Goal: Transaction & Acquisition: Purchase product/service

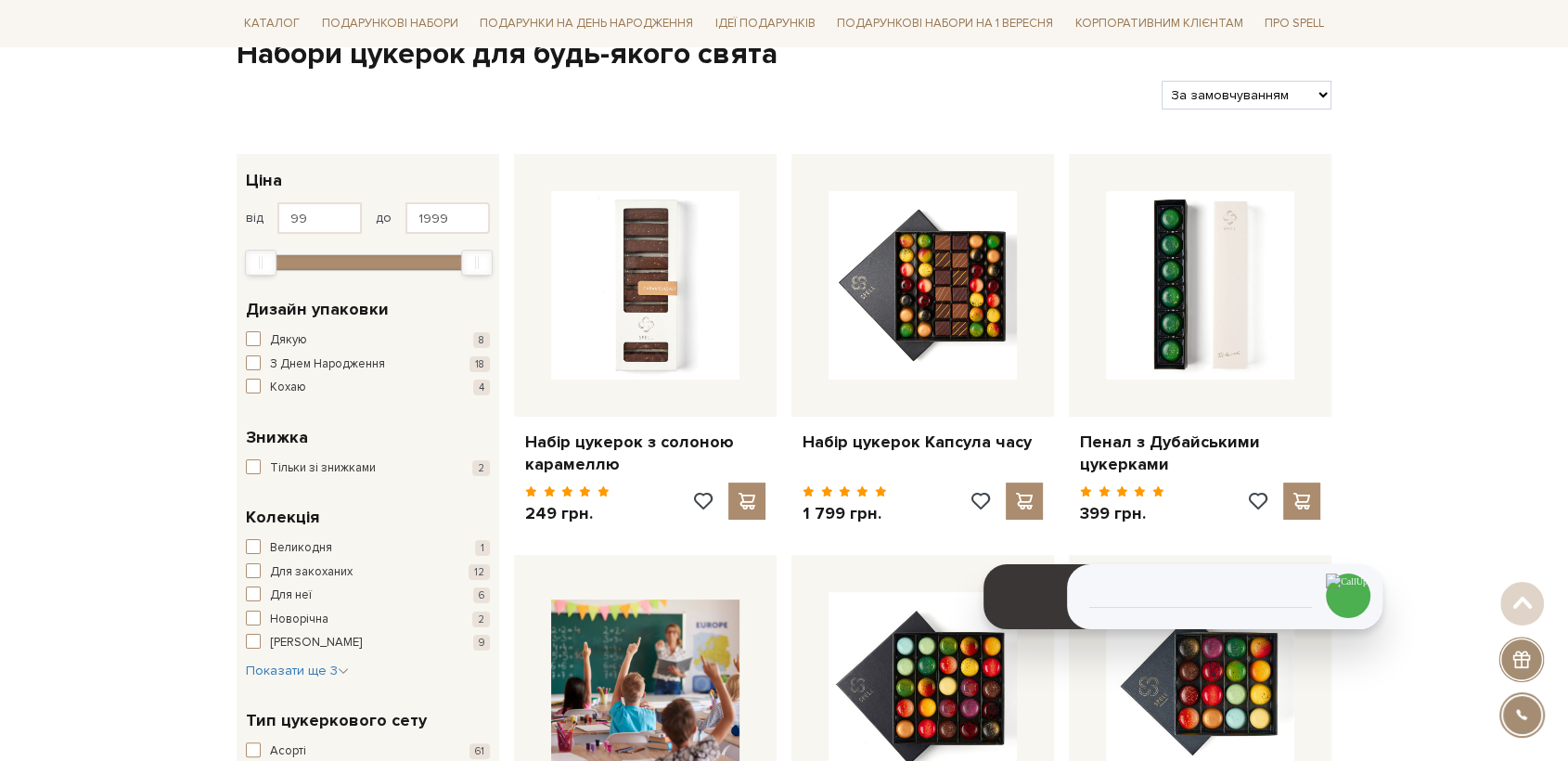
scroll to position [206, 0]
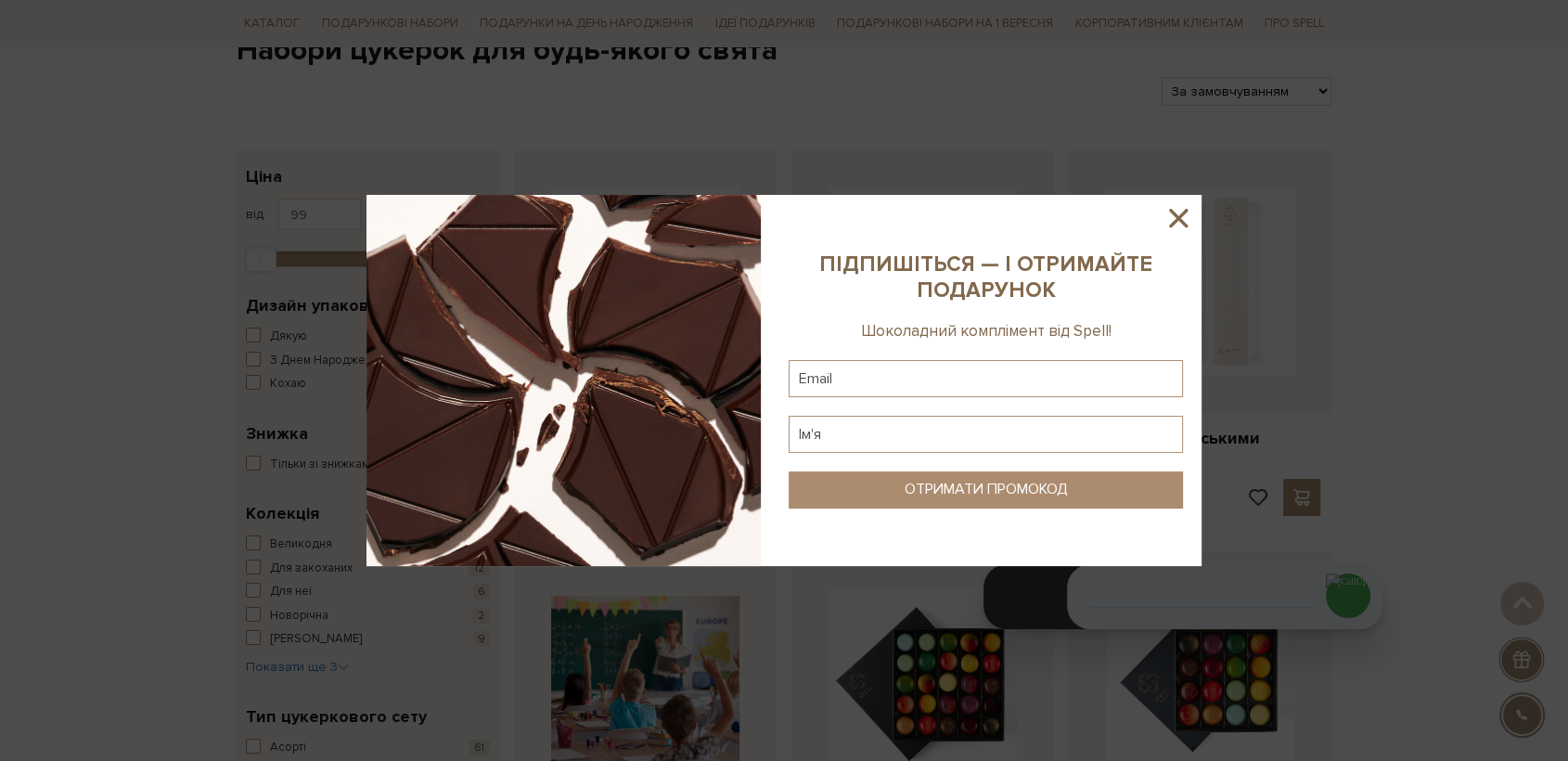
click at [1165, 227] on icon at bounding box center [1178, 218] width 32 height 32
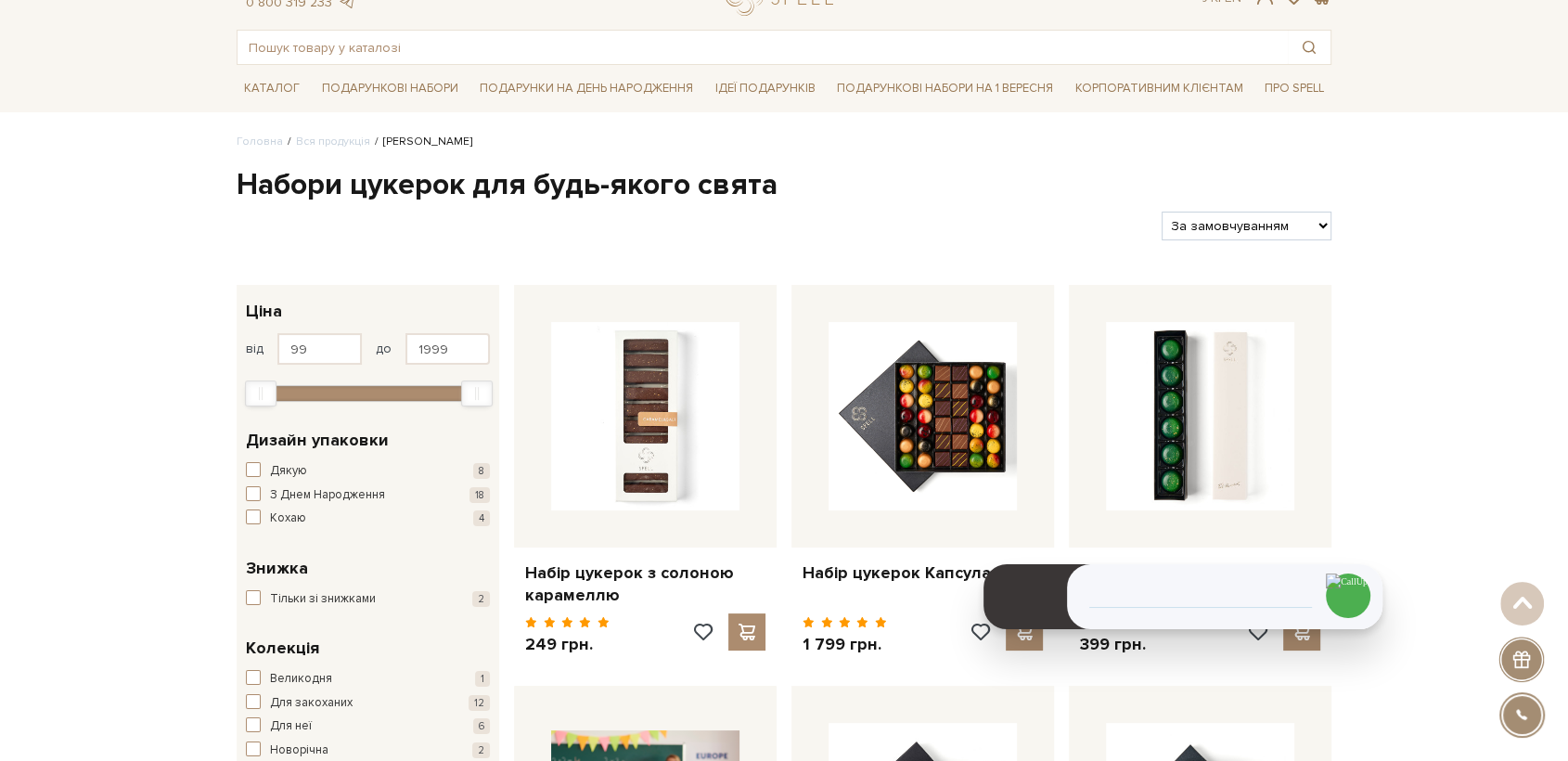
scroll to position [0, 0]
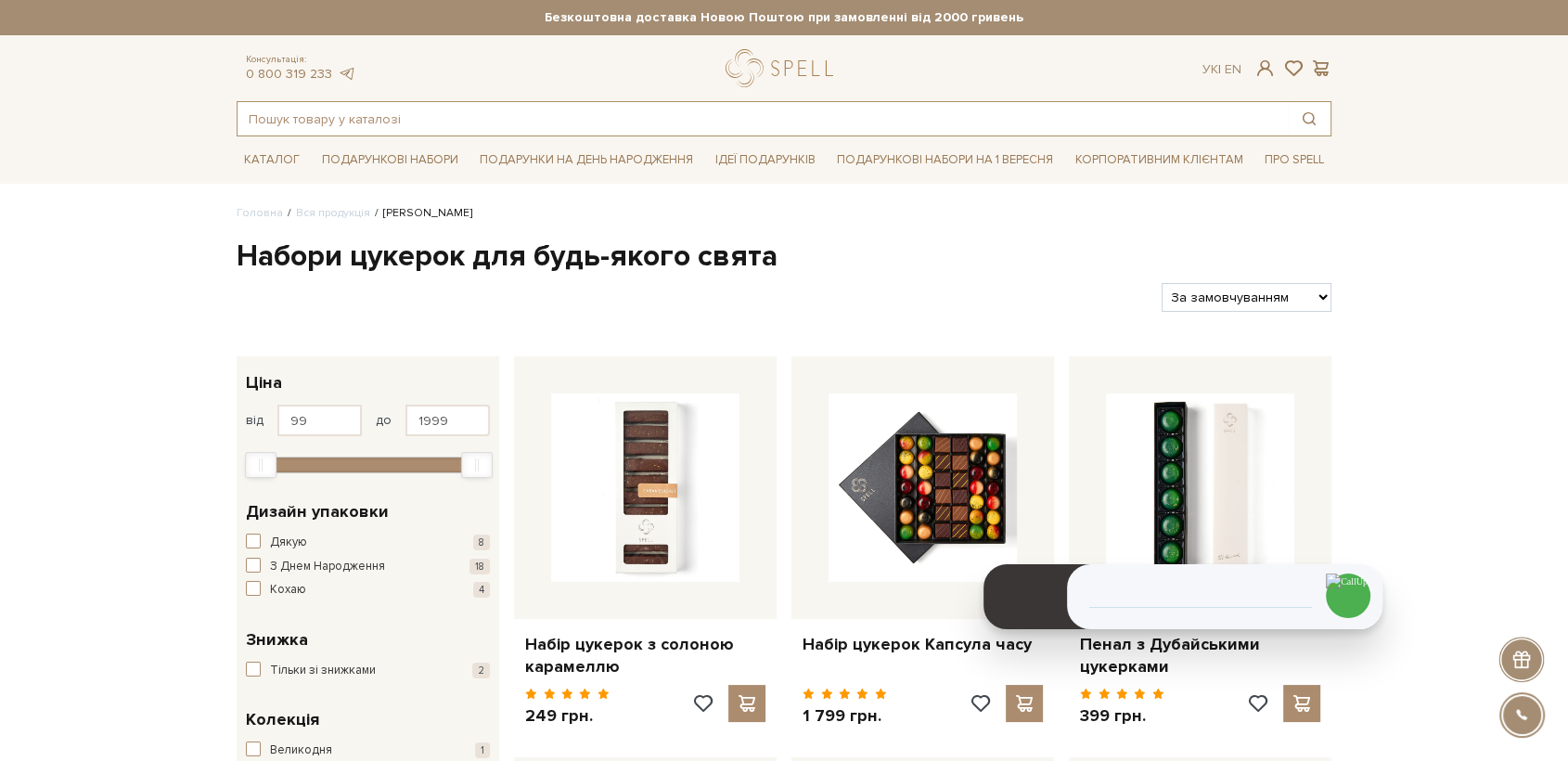
click at [379, 127] on input "text" at bounding box center [763, 118] width 1050 height 34
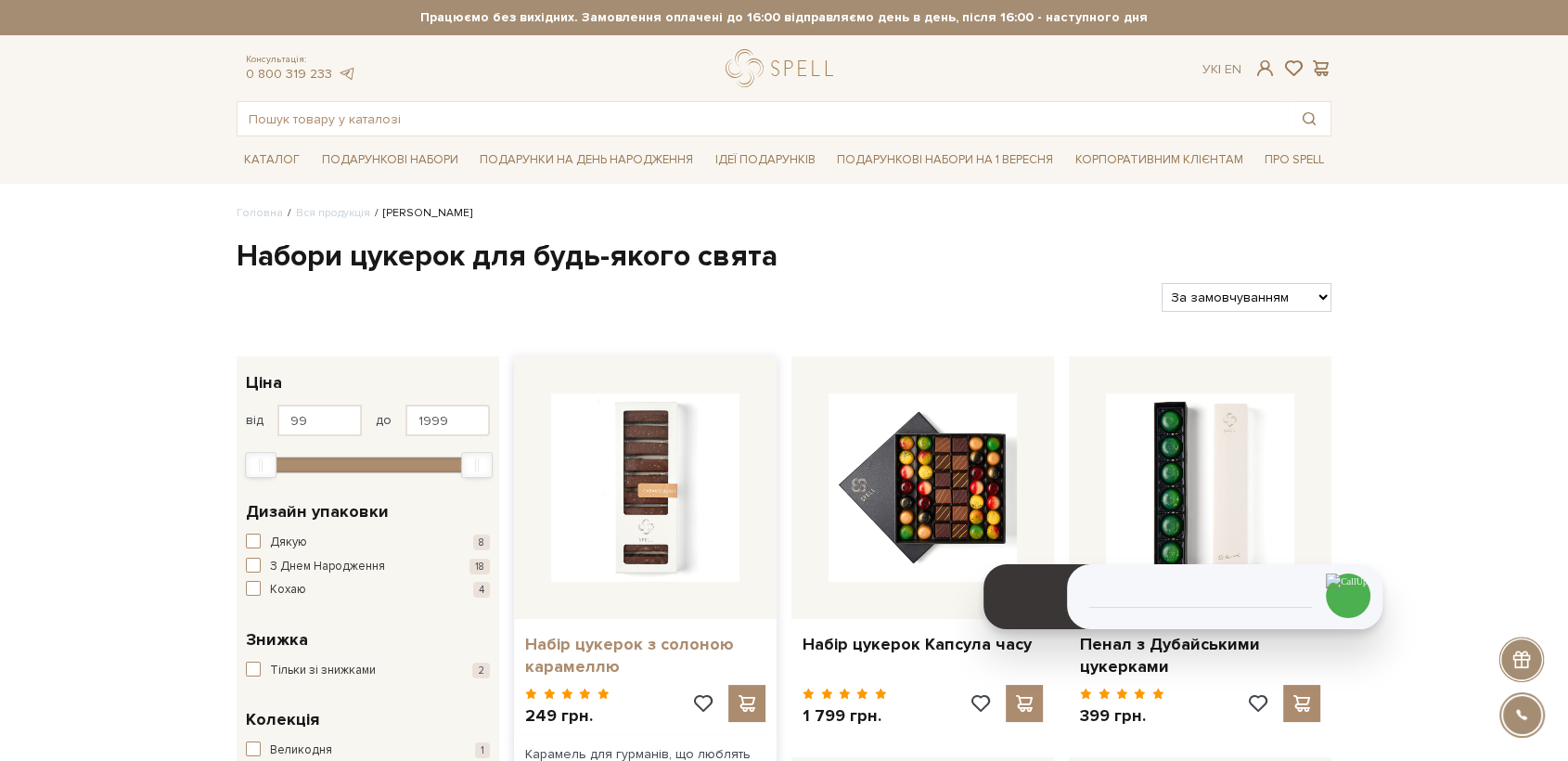
click at [649, 648] on link "Набір цукерок з солоною карамеллю" at bounding box center [645, 655] width 241 height 44
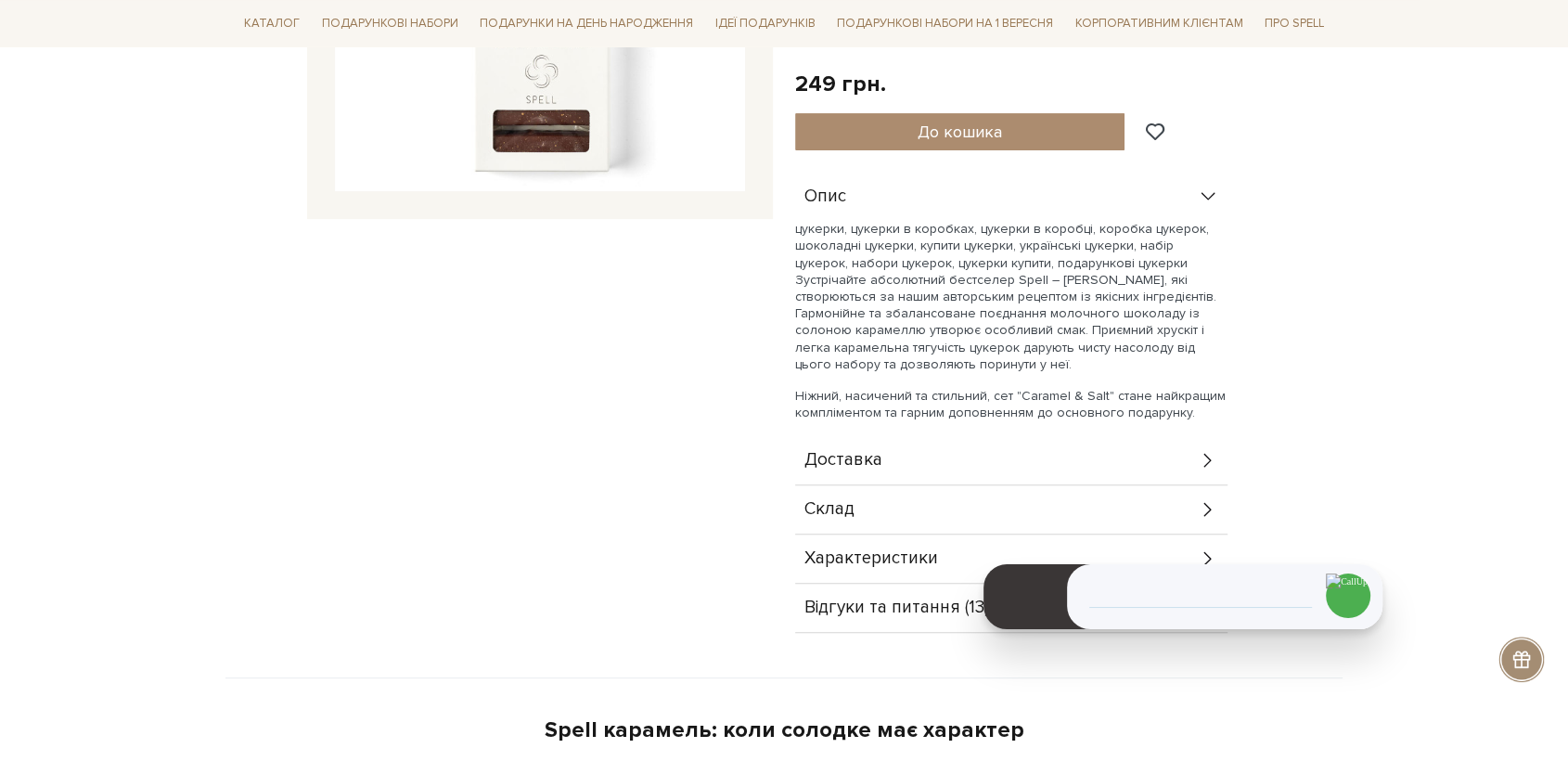
scroll to position [515, 0]
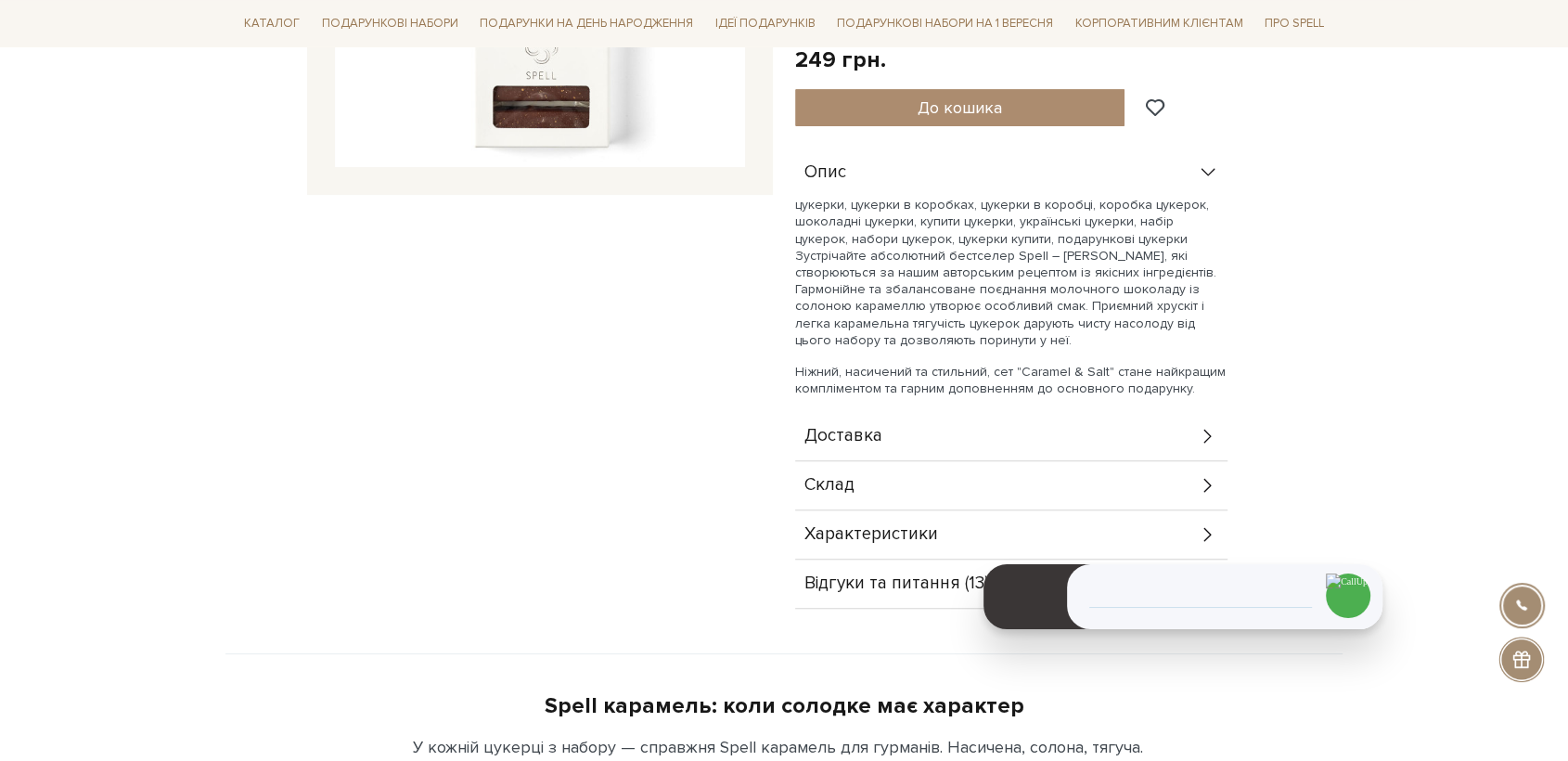
click at [861, 442] on span "Доставка" at bounding box center [843, 436] width 78 height 17
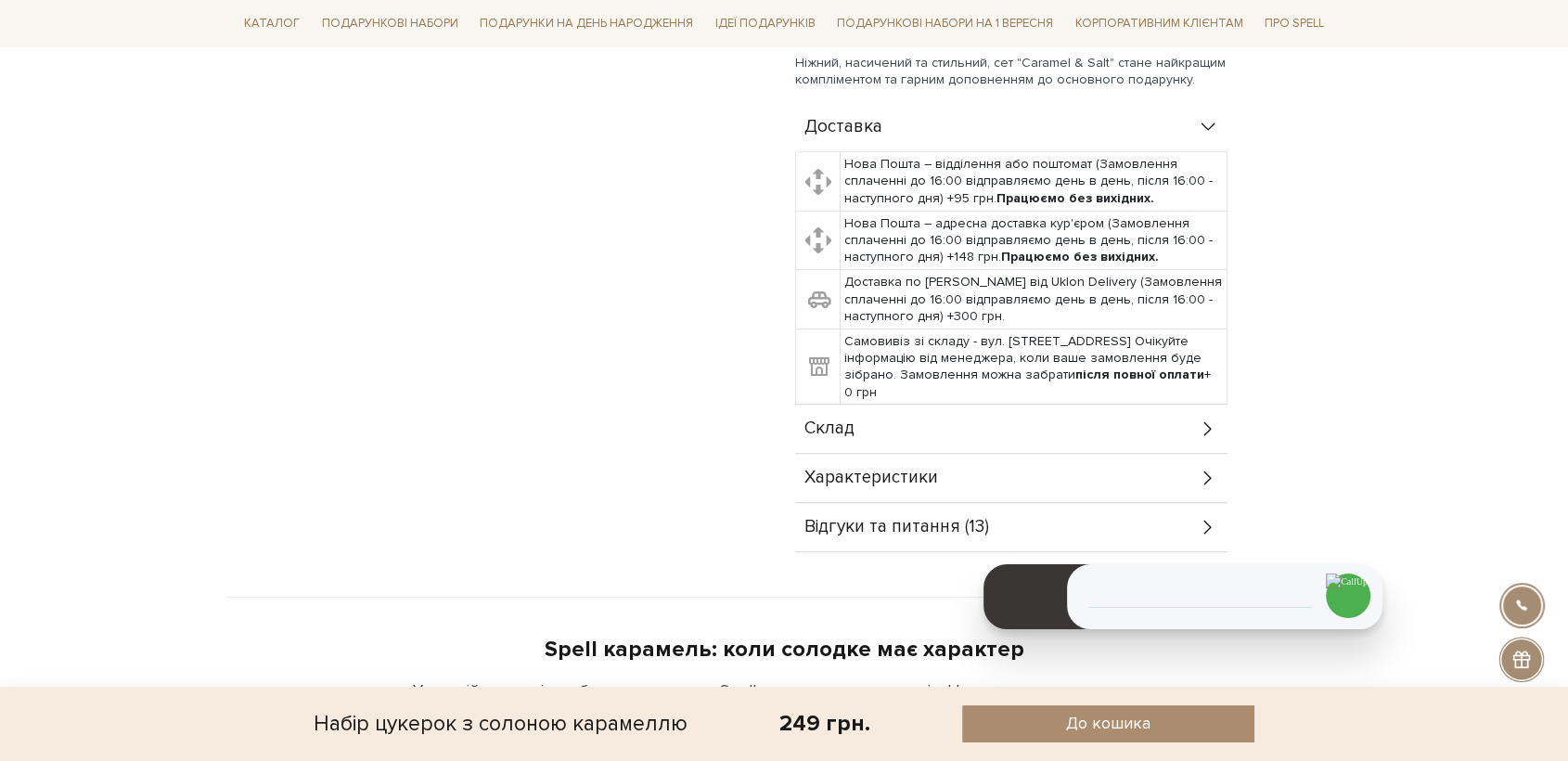
click at [867, 438] on div "Склад" at bounding box center [1012, 429] width 433 height 48
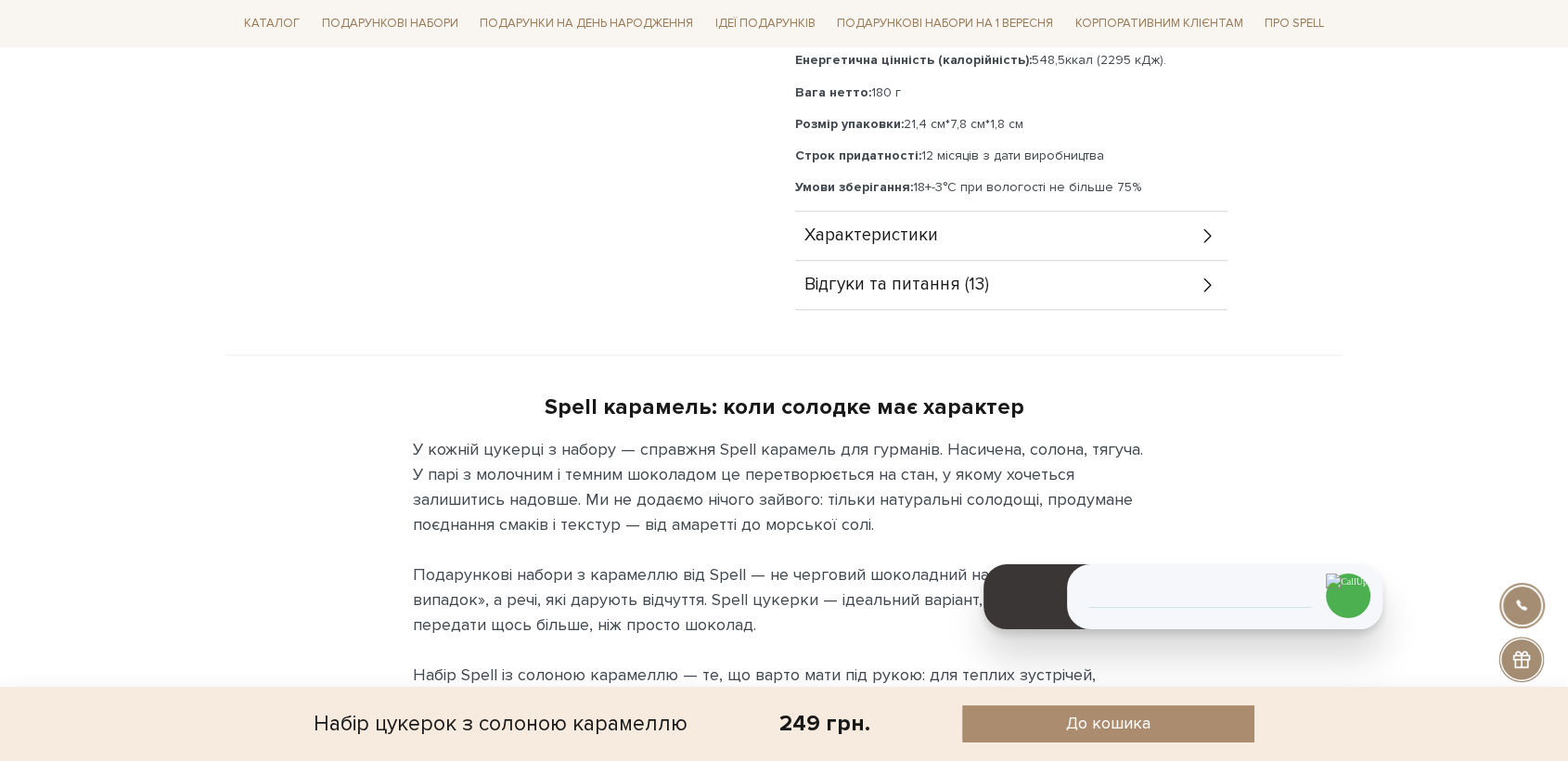
scroll to position [1545, 0]
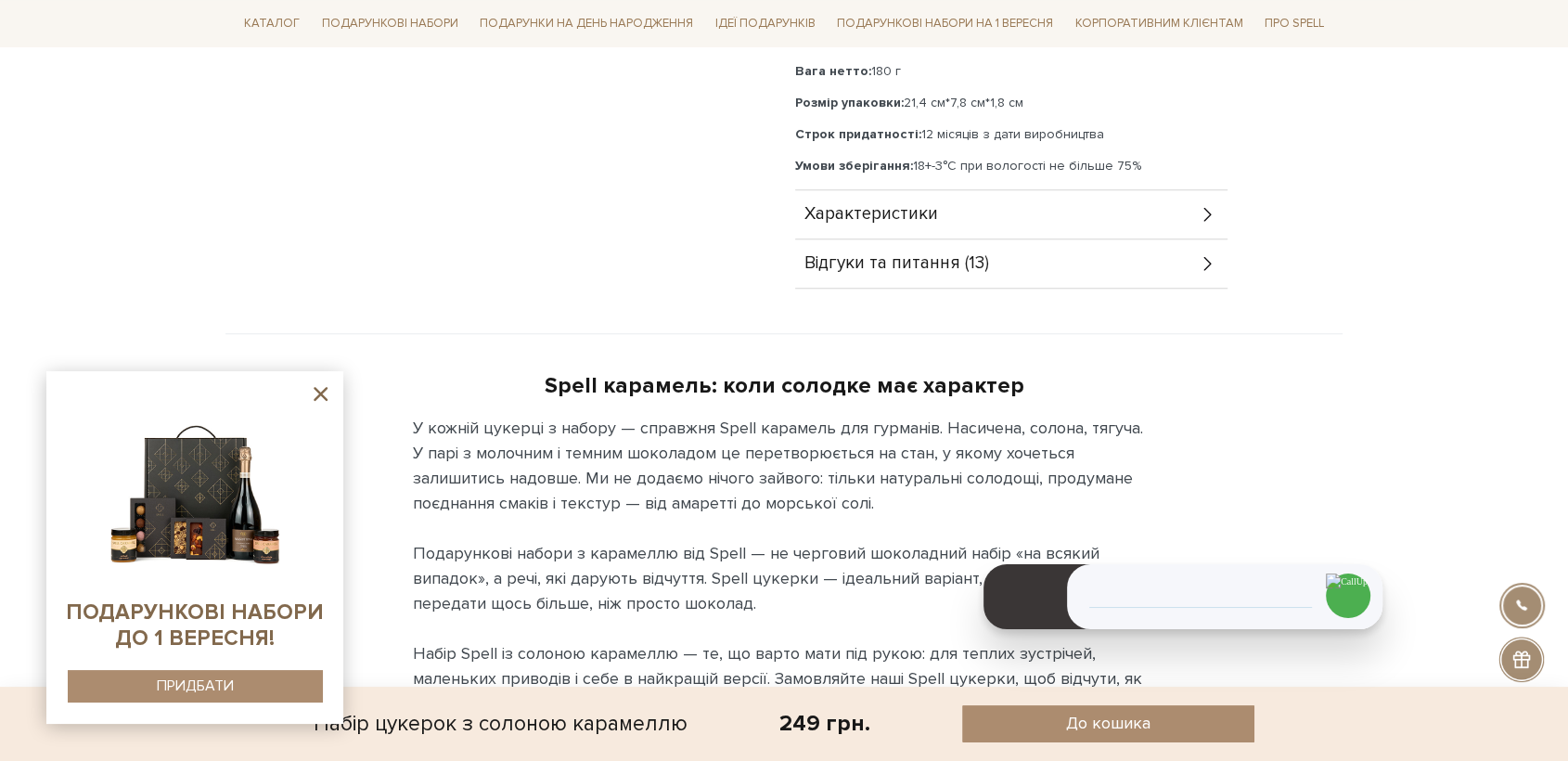
click at [326, 391] on icon at bounding box center [320, 394] width 23 height 23
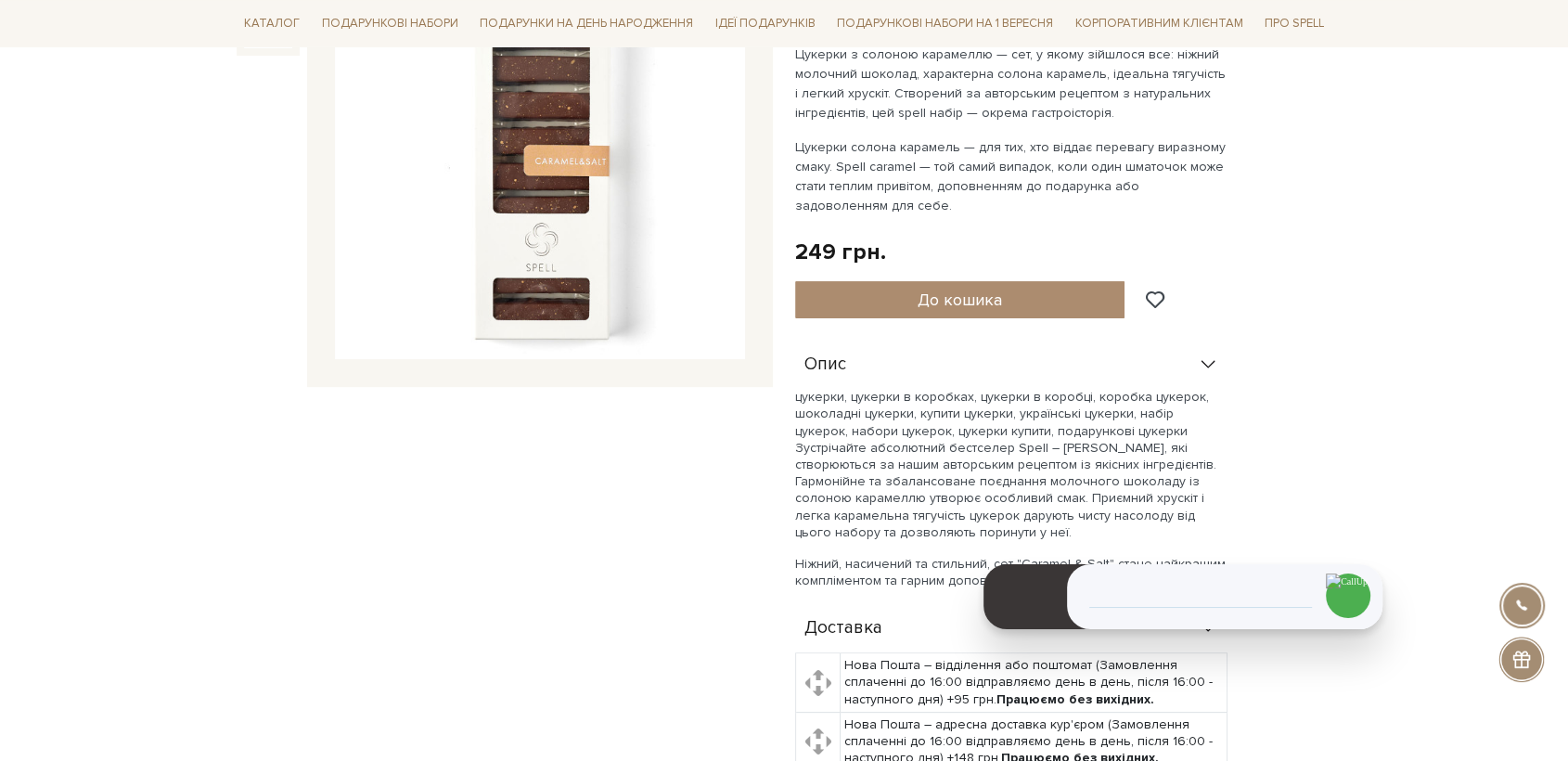
scroll to position [0, 0]
